Goal: Communication & Community: Ask a question

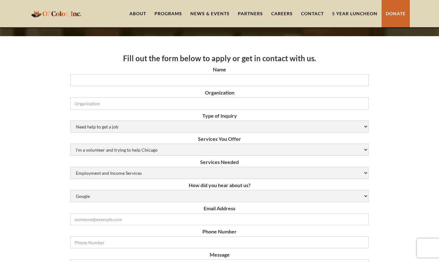
scroll to position [40, 0]
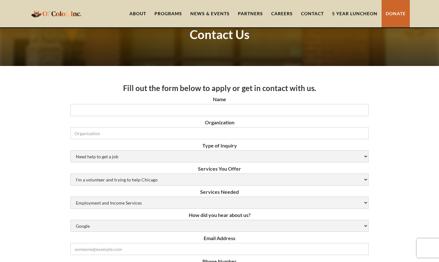
click at [316, 14] on link "Contact" at bounding box center [312, 13] width 31 height 27
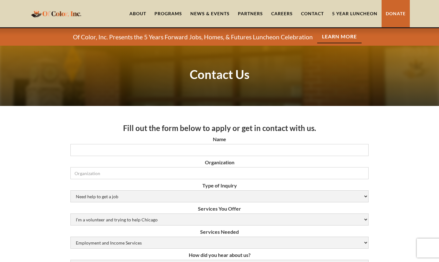
click at [163, 13] on div "Programs" at bounding box center [168, 13] width 28 height 6
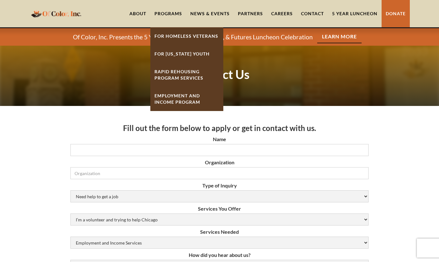
click at [188, 80] on strong "Rapid ReHousing Program Services" at bounding box center [178, 75] width 49 height 12
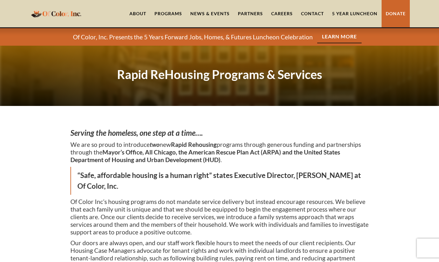
click at [147, 9] on link "About" at bounding box center [137, 13] width 25 height 27
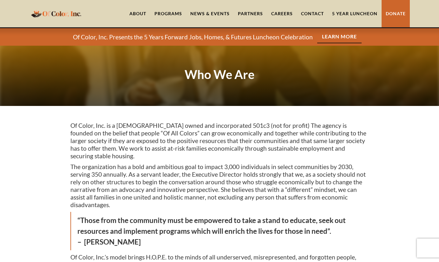
click at [312, 9] on link "Contact" at bounding box center [312, 13] width 31 height 27
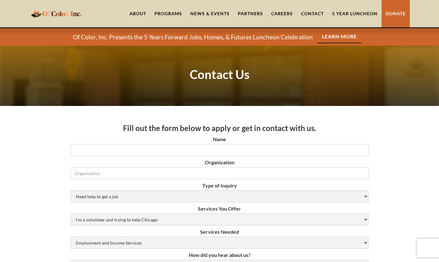
click at [167, 10] on div "Programs" at bounding box center [168, 13] width 28 height 6
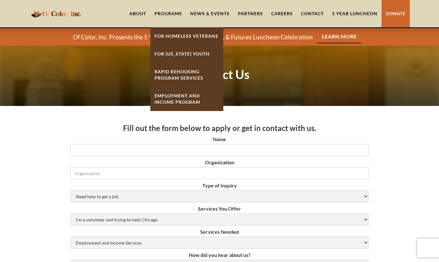
click at [137, 15] on link "About" at bounding box center [137, 13] width 25 height 27
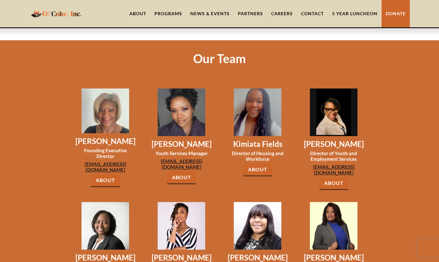
scroll to position [533, 0]
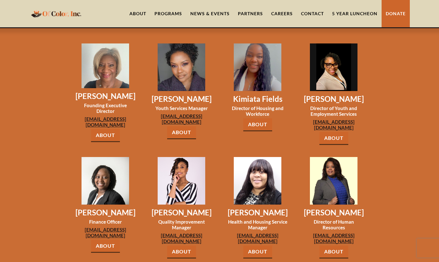
click at [264, 118] on link "About" at bounding box center [257, 124] width 29 height 13
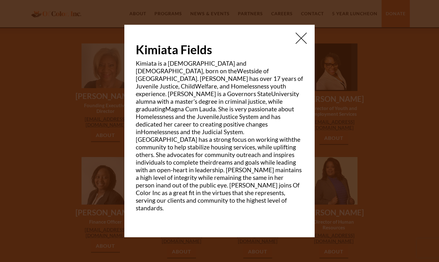
click at [298, 44] on img at bounding box center [301, 38] width 11 height 11
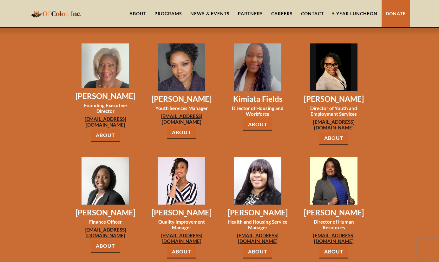
click at [265, 118] on link "About" at bounding box center [257, 124] width 29 height 13
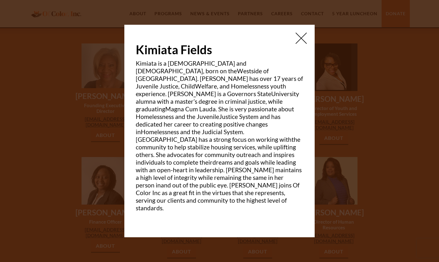
click at [297, 44] on img at bounding box center [301, 38] width 11 height 11
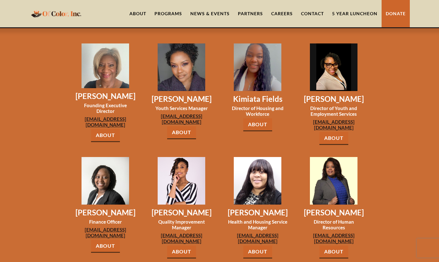
click at [263, 49] on img at bounding box center [258, 67] width 48 height 48
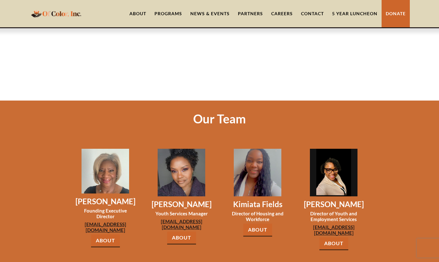
scroll to position [428, 0]
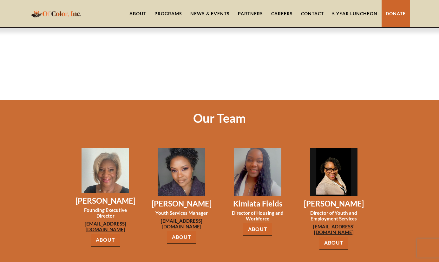
click at [274, 162] on img at bounding box center [258, 172] width 48 height 48
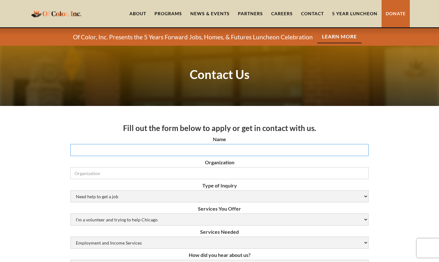
click at [233, 150] on input "Name" at bounding box center [219, 150] width 298 height 12
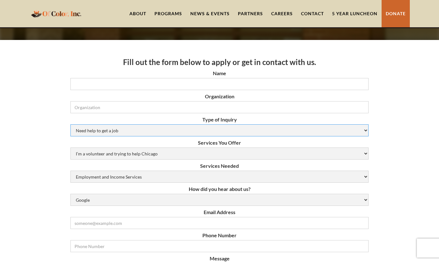
click at [232, 132] on select "Need help to get a job [DEMOGRAPHIC_DATA] or Donation Partnership Other" at bounding box center [219, 130] width 298 height 12
click at [172, 17] on div "Programs" at bounding box center [168, 13] width 36 height 27
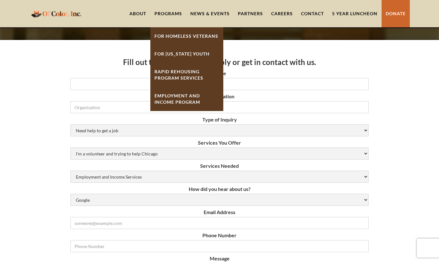
click at [186, 80] on strong "Rapid ReHousing Program Services" at bounding box center [178, 75] width 49 height 12
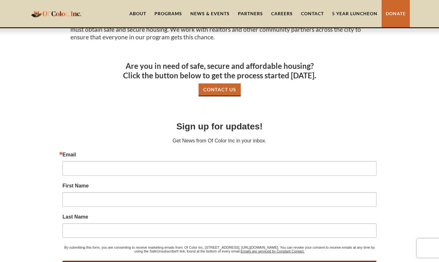
scroll to position [345, 0]
click at [217, 83] on link "Contact Us" at bounding box center [220, 89] width 42 height 13
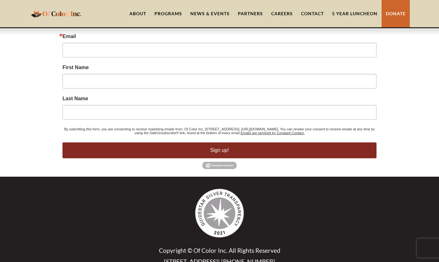
scroll to position [303, 0]
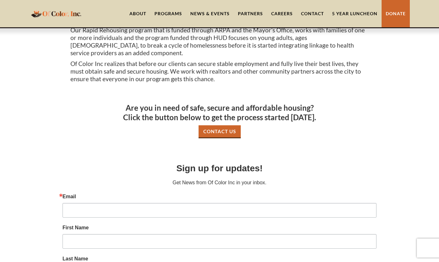
click at [223, 125] on link "Contact Us" at bounding box center [220, 131] width 42 height 13
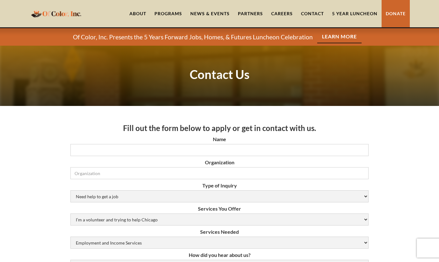
drag, startPoint x: 189, startPoint y: 188, endPoint x: 155, endPoint y: 145, distance: 55.4
click at [155, 145] on form "Name Organization Type of Inquiry Need help to get a job [DEMOGRAPHIC_DATA] or …" at bounding box center [219, 263] width 298 height 255
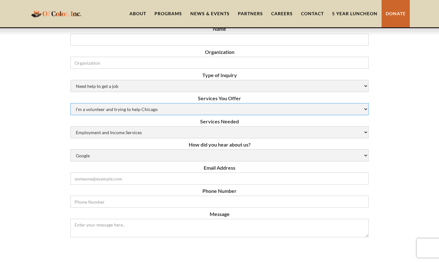
click at [196, 114] on select "I’m a volunteer and trying to help Chicago Resume Help Mock Interviewing Mentor…" at bounding box center [219, 109] width 298 height 12
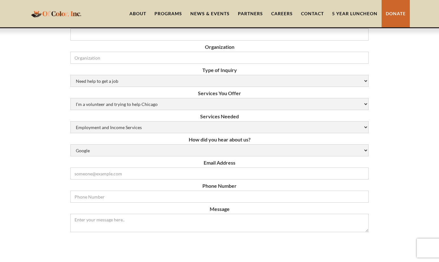
scroll to position [116, 0]
click at [241, 148] on select "Google Social Media Word of Mouth Other" at bounding box center [219, 150] width 298 height 12
select select "word-of-mouth"
click at [70, 144] on select "Google Social Media Word of Mouth Other" at bounding box center [219, 150] width 298 height 12
click at [253, 131] on select "Employment and Income Services Flexible Housing Pool Services HUD Housing Servi…" at bounding box center [219, 127] width 298 height 12
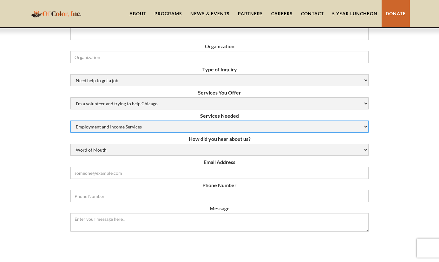
select select "Rapid Rehousing Services"
click at [70, 121] on select "Employment and Income Services Flexible Housing Pool Services HUD Housing Servi…" at bounding box center [219, 127] width 298 height 12
click at [292, 104] on select "I’m a volunteer and trying to help Chicago Resume Help Mock Interviewing Mentor…" at bounding box center [219, 103] width 298 height 12
select select "N/A (Not Applicable)"
click at [70, 97] on select "I’m a volunteer and trying to help Chicago Resume Help Mock Interviewing Mentor…" at bounding box center [219, 103] width 298 height 12
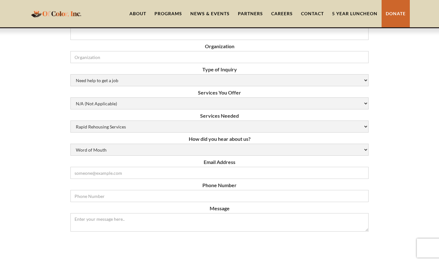
click at [261, 70] on label "Type of Inquiry" at bounding box center [219, 69] width 298 height 6
click at [263, 80] on select "Need help to get a job Volunteer or Donation Partnership Other" at bounding box center [219, 80] width 298 height 12
select select "Other"
click at [70, 74] on select "Need help to get a job Volunteer or Donation Partnership Other" at bounding box center [219, 80] width 298 height 12
click at [256, 59] on input "Organization" at bounding box center [219, 57] width 298 height 12
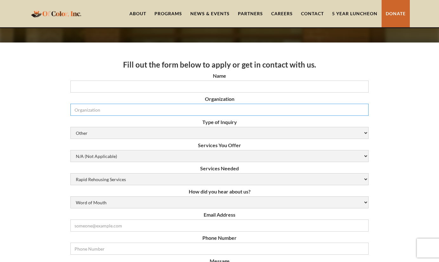
scroll to position [63, 0]
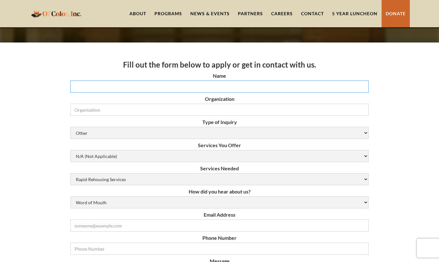
click at [259, 81] on input "Name" at bounding box center [219, 87] width 298 height 12
type input "Julia Nosek"
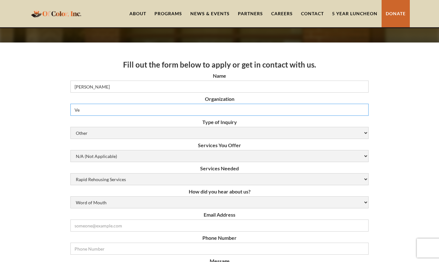
type input "V"
type input "Cook County Veterans Treatment Court"
